Goal: Contribute content: Contribute content

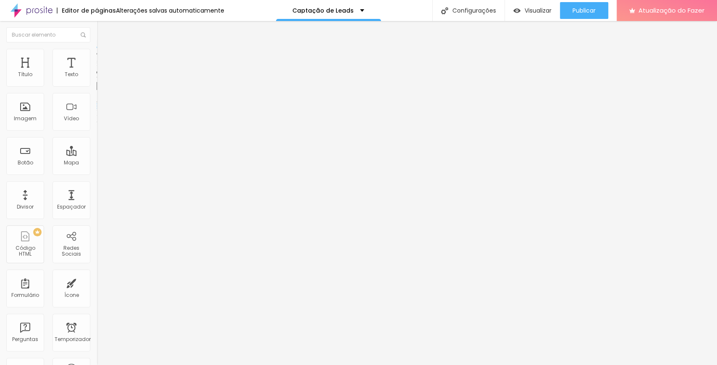
click at [102, 77] on span "Ícone de trocarte" at bounding box center [126, 73] width 49 height 7
type input "emai"
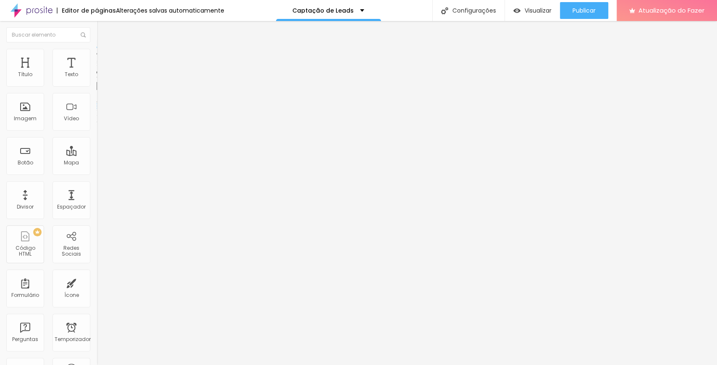
click at [107, 77] on font "Ícone de trocarte" at bounding box center [129, 73] width 44 height 7
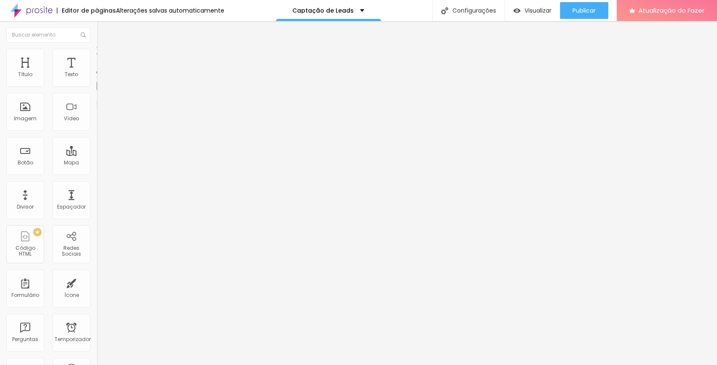
type input "mens"
click at [97, 85] on span "Título 3" at bounding box center [109, 81] width 24 height 7
click at [97, 79] on span "Título 2" at bounding box center [111, 74] width 28 height 7
click at [102, 82] on font "Editar perguntas" at bounding box center [123, 78] width 43 height 7
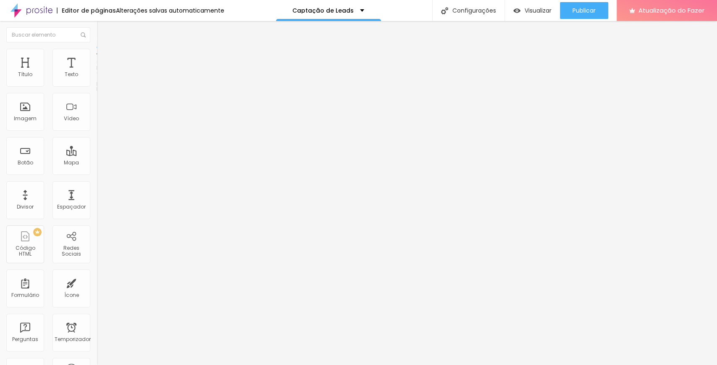
click at [103, 31] on div "Editar nulo" at bounding box center [125, 30] width 44 height 7
click at [97, 102] on div "Título 6 H6" at bounding box center [145, 99] width 97 height 5
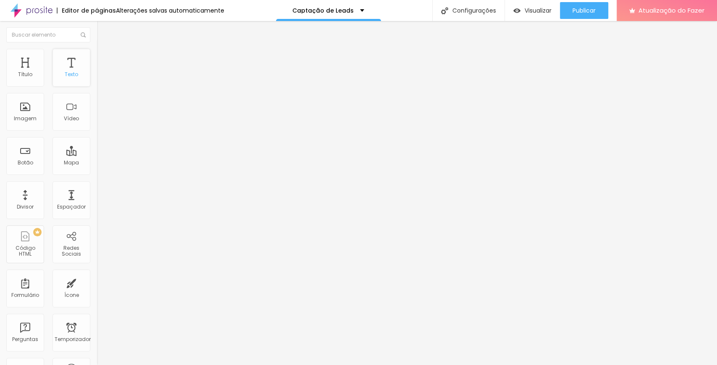
click at [69, 73] on font "Texto" at bounding box center [71, 74] width 13 height 7
click at [68, 74] on font "Texto" at bounding box center [71, 74] width 13 height 7
click at [97, 93] on font "Título 4" at bounding box center [108, 88] width 23 height 8
click at [97, 99] on font "Título 5" at bounding box center [106, 95] width 19 height 7
click at [97, 105] on span "Título 6" at bounding box center [105, 100] width 16 height 7
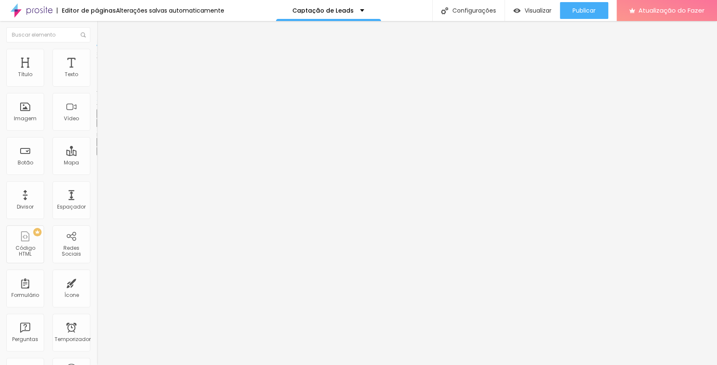
click at [104, 105] on font "Título 6" at bounding box center [112, 101] width 16 height 6
click at [65, 72] on font "Texto" at bounding box center [71, 74] width 13 height 7
click at [97, 92] on div at bounding box center [145, 92] width 97 height 0
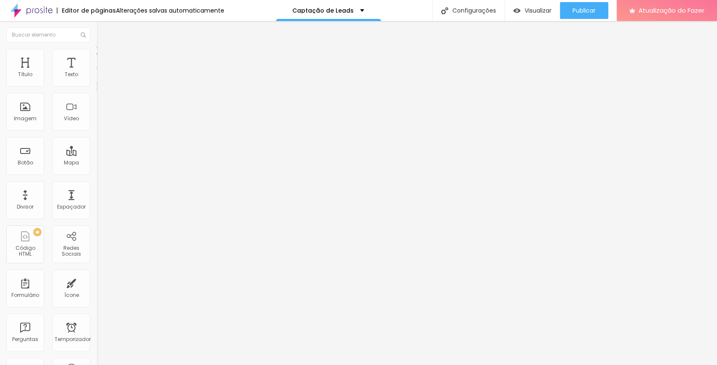
click at [97, 87] on div at bounding box center [145, 87] width 97 height 0
click at [102, 82] on font "Editar perguntas" at bounding box center [123, 78] width 43 height 7
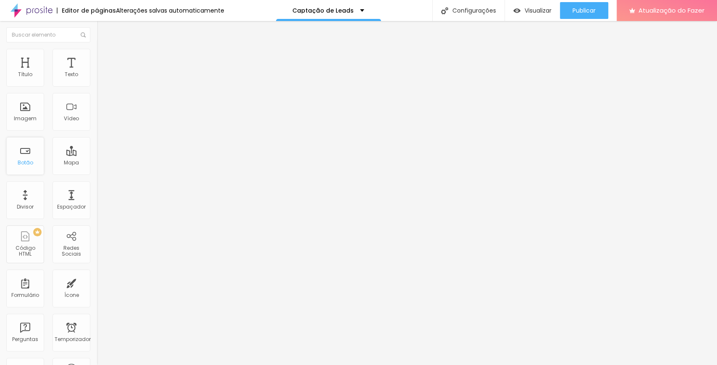
click at [21, 160] on font "Botão" at bounding box center [26, 162] width 16 height 7
click at [102, 82] on font "Editar perguntas" at bounding box center [123, 78] width 43 height 7
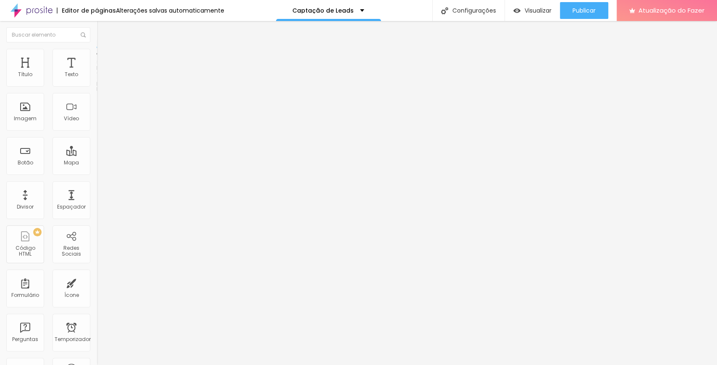
click at [104, 58] on font "Estilo" at bounding box center [110, 54] width 13 height 7
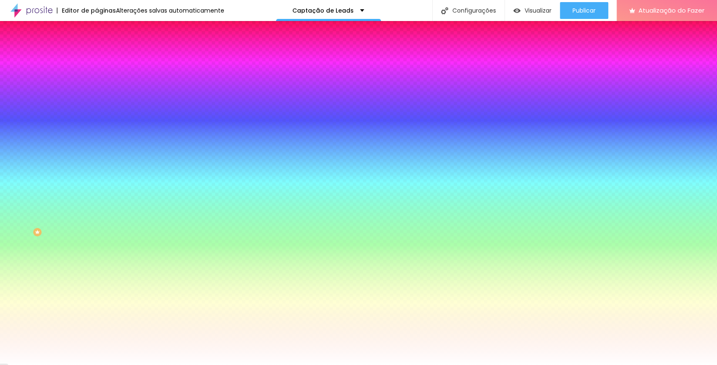
click at [104, 50] on font "Conteúdo" at bounding box center [117, 45] width 26 height 7
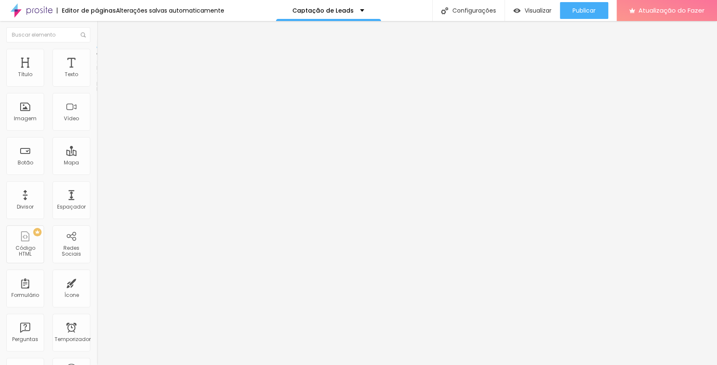
click at [97, 92] on div at bounding box center [145, 92] width 97 height 0
click at [97, 76] on div "Quantidade : 2" at bounding box center [145, 73] width 97 height 5
click at [104, 58] on font "Estilo" at bounding box center [110, 54] width 13 height 7
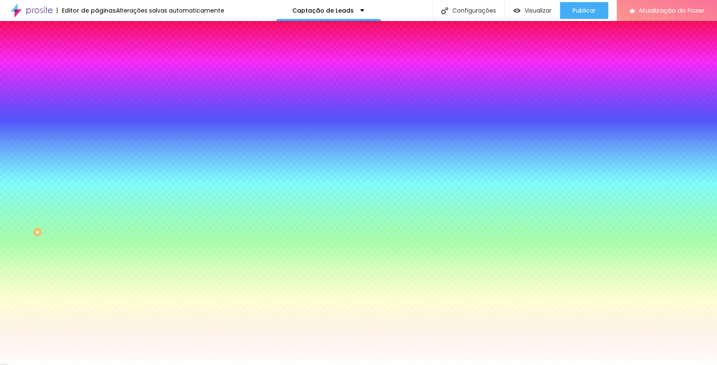
click at [104, 50] on font "Conteúdo" at bounding box center [117, 45] width 26 height 7
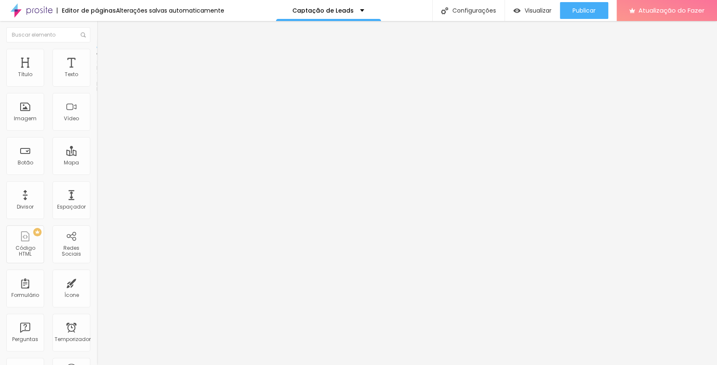
click at [97, 57] on img at bounding box center [101, 61] width 8 height 8
click at [104, 50] on font "Conteúdo" at bounding box center [117, 45] width 26 height 7
click at [102, 82] on font "Editar perguntas" at bounding box center [123, 78] width 43 height 7
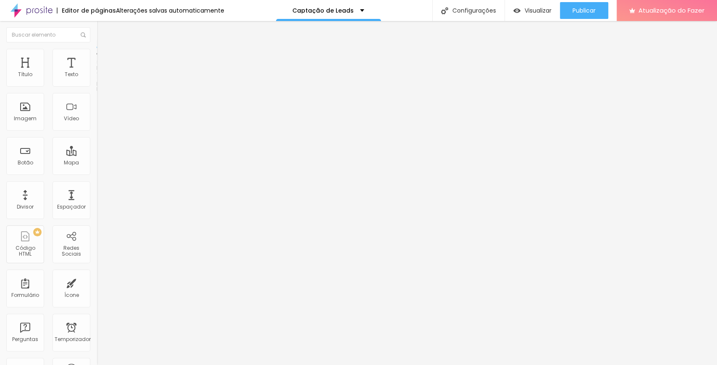
click at [97, 85] on div "Contato" at bounding box center [145, 78] width 97 height 14
click at [97, 85] on img at bounding box center [99, 87] width 5 height 5
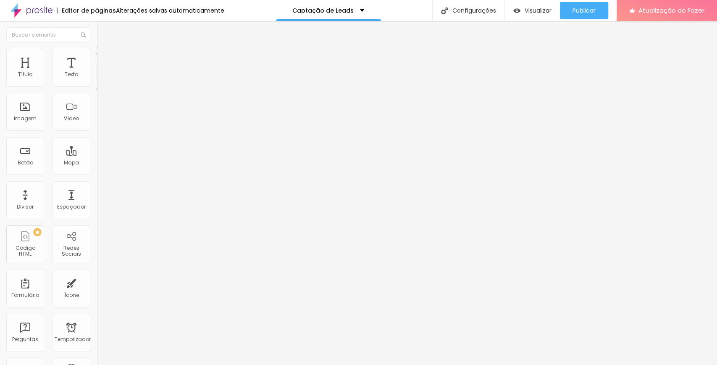
paste input "Como posso te chamar?"
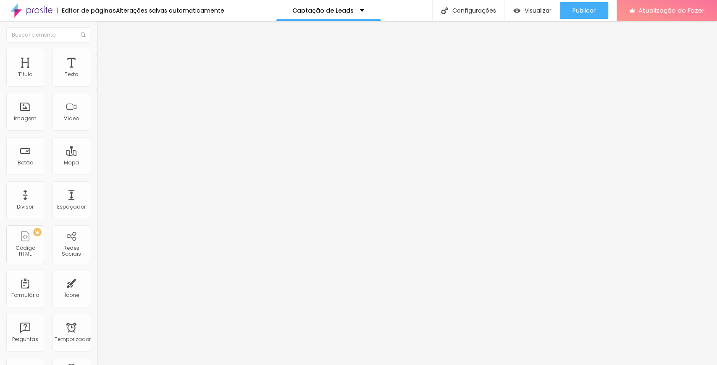
type input "Como posso te chamar?"
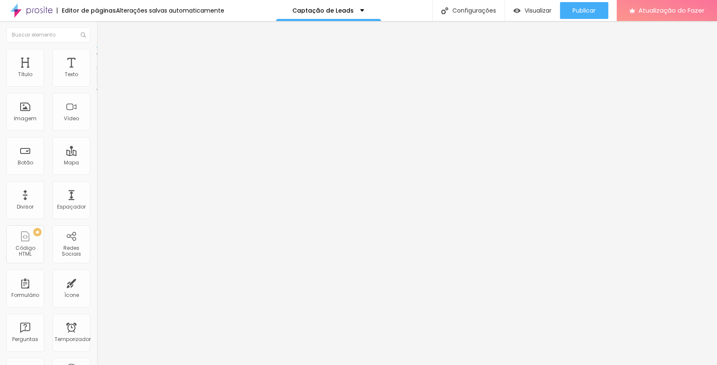
paste input "Seu e-mail pra eu responder"
type input "Seu e-mail pra eu responder"
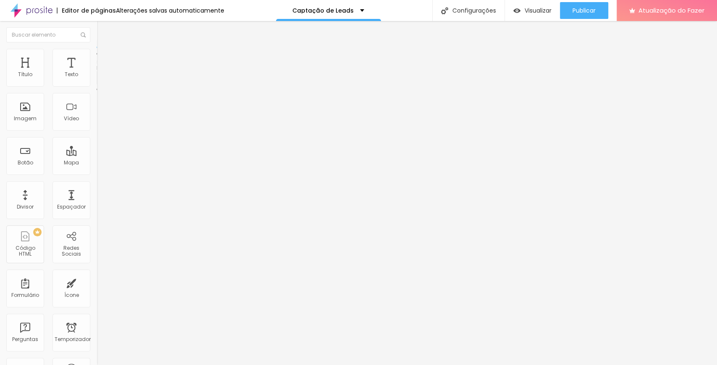
paste input "conta um pouco sobre o tipo de ensaio que você quer 💛"
type input "Me conta um pouco sobre o tipo de ensaio que você quer 💛"
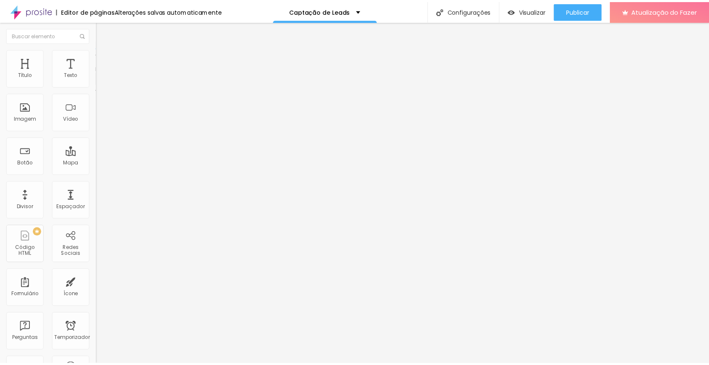
scroll to position [0, 0]
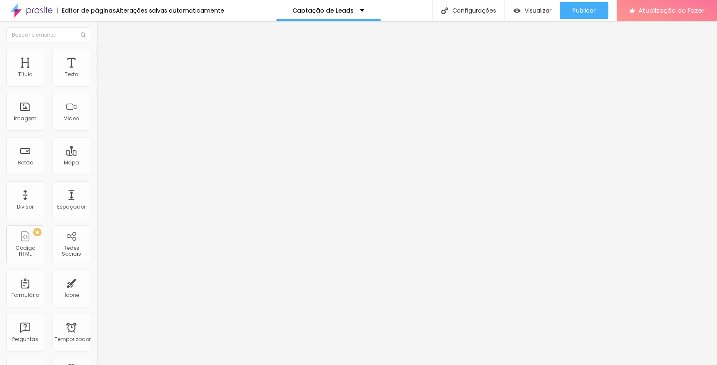
click at [102, 82] on div "Contato" at bounding box center [145, 78] width 86 height 8
click at [55, 273] on div "Contato" at bounding box center [42, 370] width 80 height 5
click at [97, 85] on span at bounding box center [99, 87] width 5 height 7
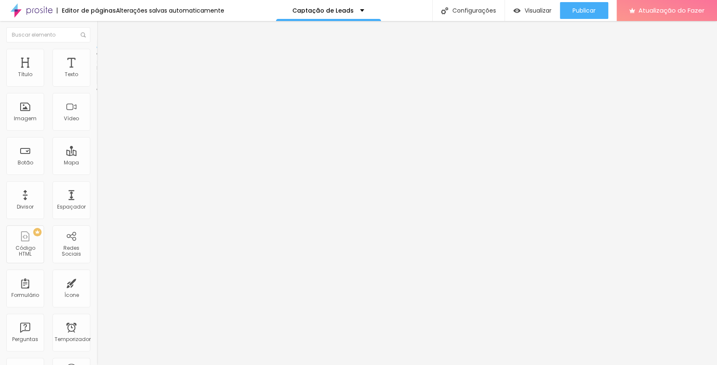
click at [97, 56] on ul "Conteúdo Estilo Avançado" at bounding box center [145, 52] width 97 height 25
click at [97, 56] on li "Estilo" at bounding box center [145, 53] width 97 height 8
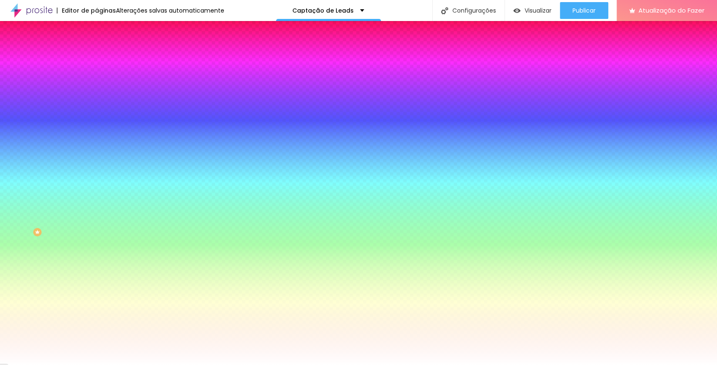
click at [100, 92] on icon "button" at bounding box center [102, 89] width 5 height 5
click at [297, 273] on div at bounding box center [358, 365] width 717 height 0
click at [100, 92] on icon "button" at bounding box center [101, 91] width 2 height 2
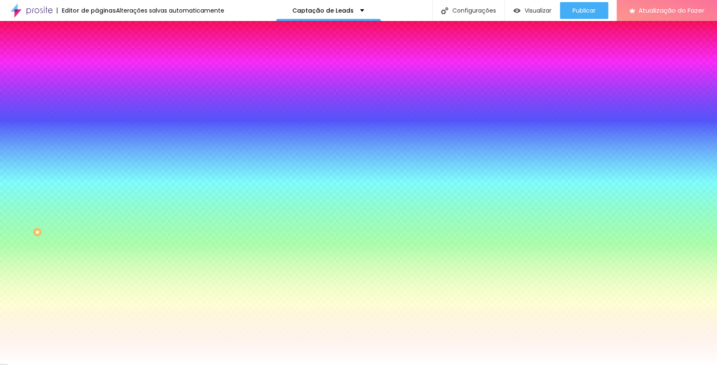
select select "Montserrat"
click at [39, 273] on div at bounding box center [358, 365] width 717 height 0
click at [101, 273] on icon "button" at bounding box center [102, 272] width 3 height 3
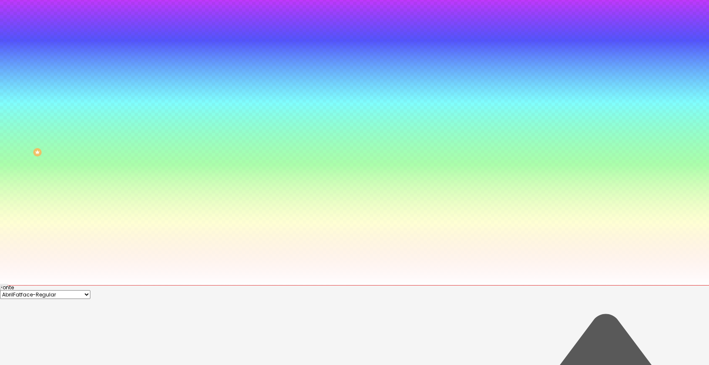
scroll to position [80, 0]
click at [90, 273] on select "AbrilFatface-Regular Actor-Regular Alegreya AlegreyaBlack [PERSON_NAME] Allan-R…" at bounding box center [45, 293] width 90 height 9
select select "MontserratMedium"
click at [89, 273] on select "AbrilFatface-Regular Actor-Regular Alegreya AlegreyaBlack [PERSON_NAME] Allan-R…" at bounding box center [45, 293] width 90 height 9
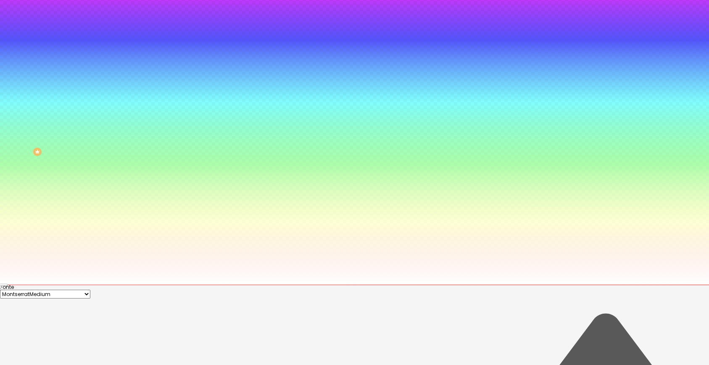
type input "17"
type input "16"
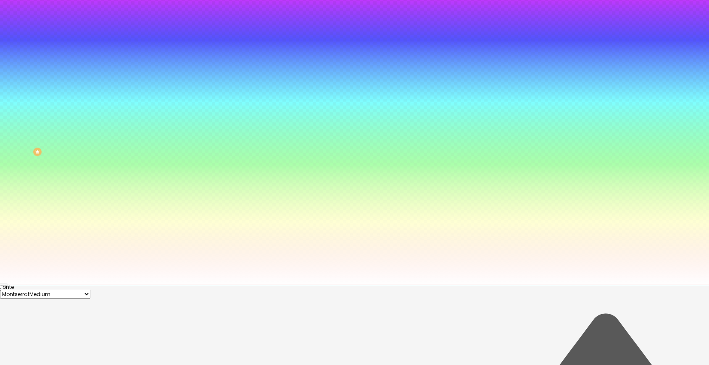
type input "15"
type input "14"
drag, startPoint x: 132, startPoint y: 259, endPoint x: 124, endPoint y: 257, distance: 8.7
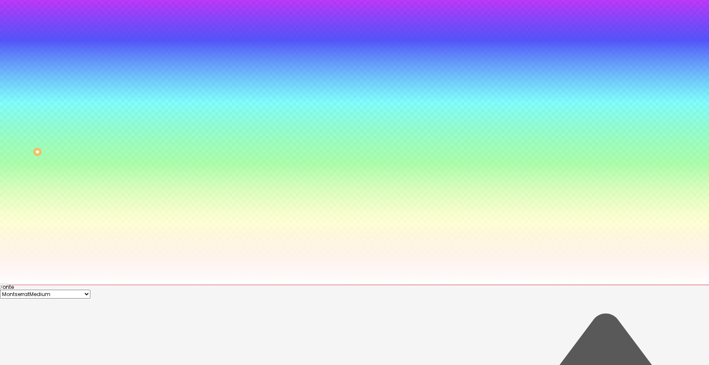
type input "14"
click at [117, 273] on div at bounding box center [354, 282] width 709 height 0
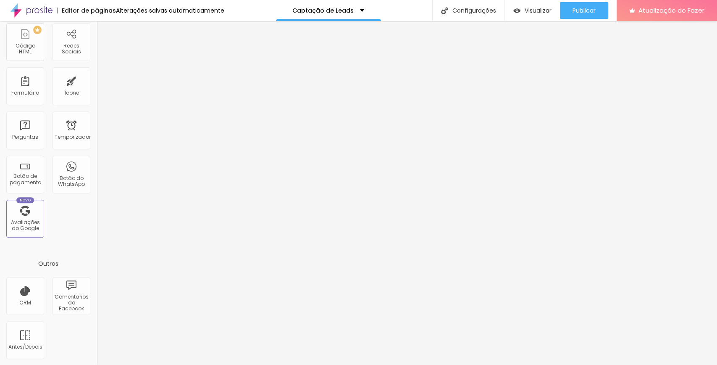
scroll to position [0, 0]
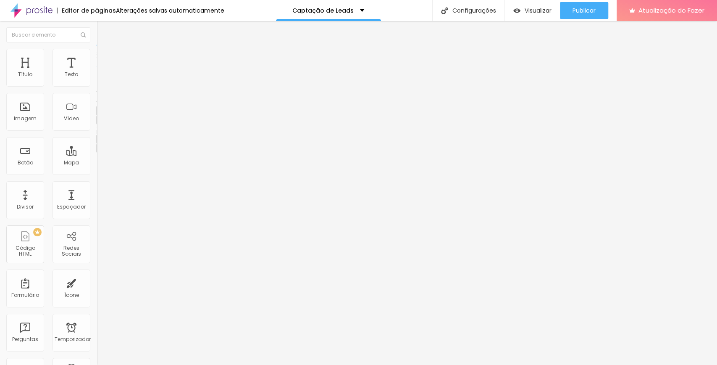
click at [104, 58] on font "Avançado" at bounding box center [118, 54] width 28 height 7
click at [97, 51] on ul "Estilo Avançado" at bounding box center [145, 48] width 97 height 17
click at [97, 49] on li "Estilo" at bounding box center [145, 44] width 97 height 8
click at [100, 122] on icon "button" at bounding box center [102, 119] width 5 height 5
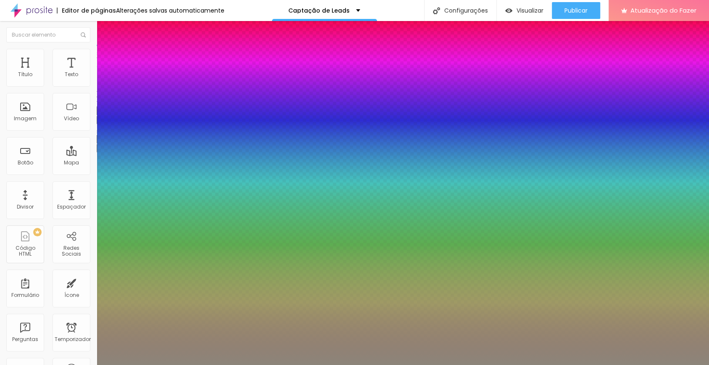
type input "1"
type input "0.5"
select select "MontserratLight"
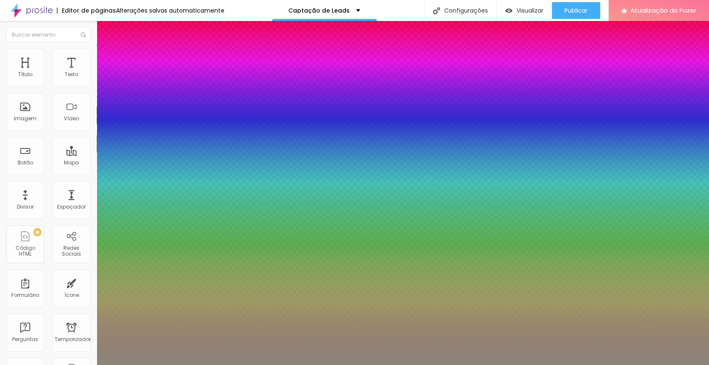
type input "1"
type input "0.5"
click at [261, 273] on div at bounding box center [354, 365] width 709 height 0
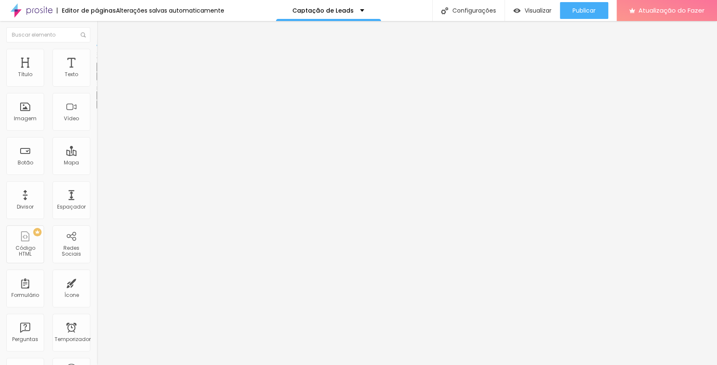
click at [97, 81] on button "button" at bounding box center [103, 76] width 12 height 9
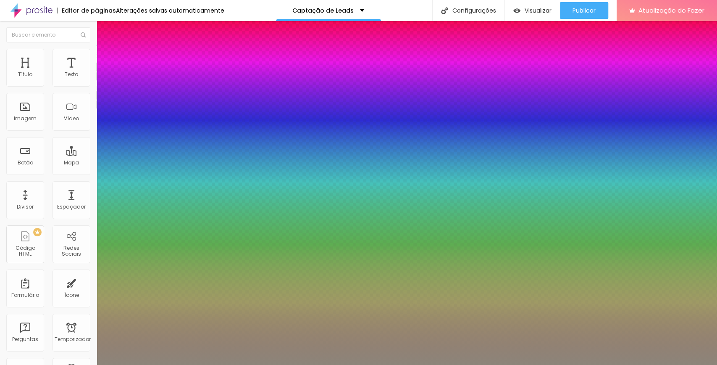
type input "1"
select select "Montserrat"
type input "1"
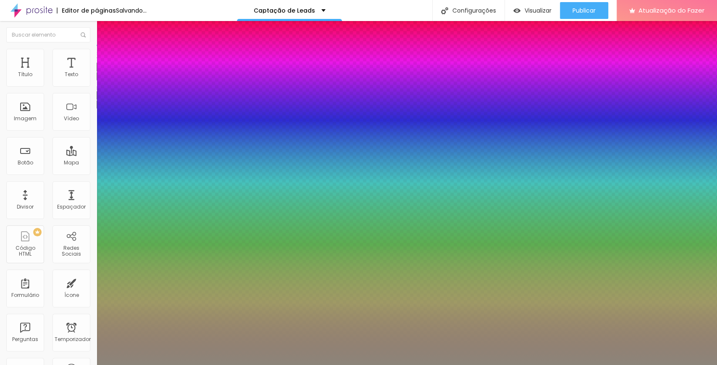
type input "15"
type input "1"
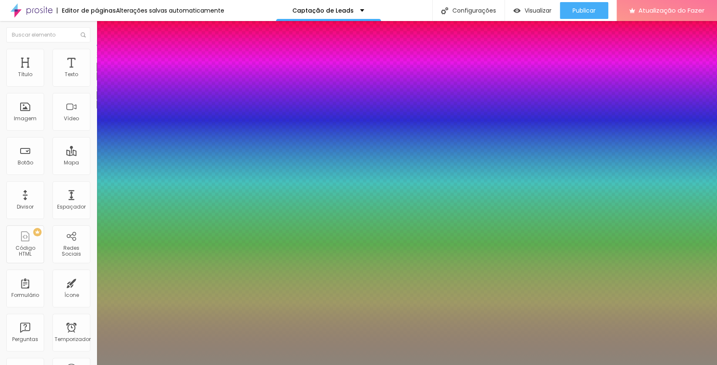
type input "14"
type input "1"
type input "14"
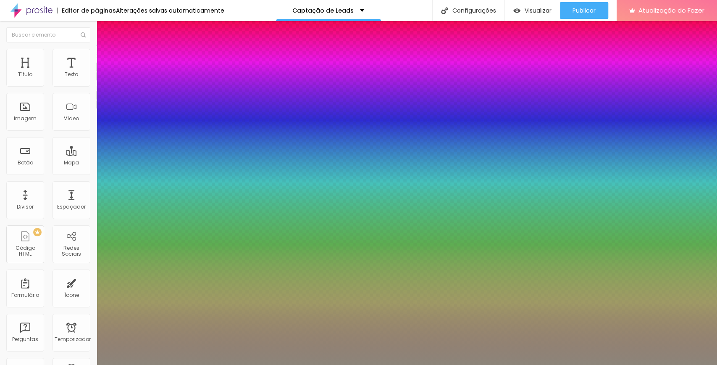
click at [222, 273] on div at bounding box center [358, 365] width 717 height 0
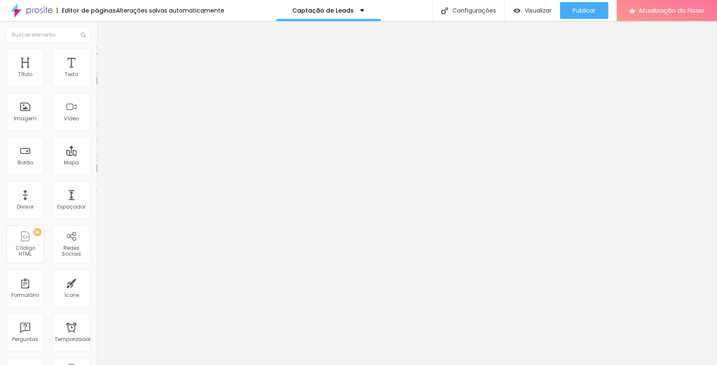
click at [102, 72] on font "Trocar imagem" at bounding box center [122, 68] width 41 height 7
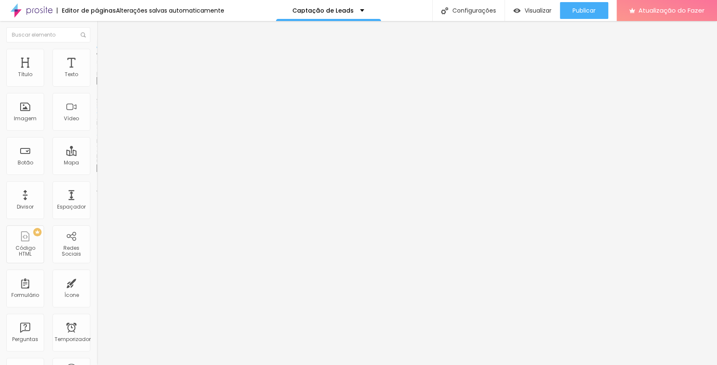
click at [537, 8] on font "Publicar" at bounding box center [584, 10] width 23 height 8
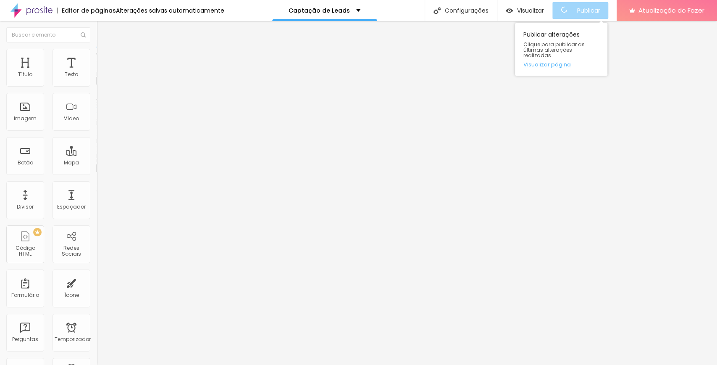
click at [537, 60] on font "Visualizar página" at bounding box center [546, 64] width 47 height 8
click at [583, 14] on font "Publicar" at bounding box center [584, 10] width 23 height 8
